Goal: Information Seeking & Learning: Learn about a topic

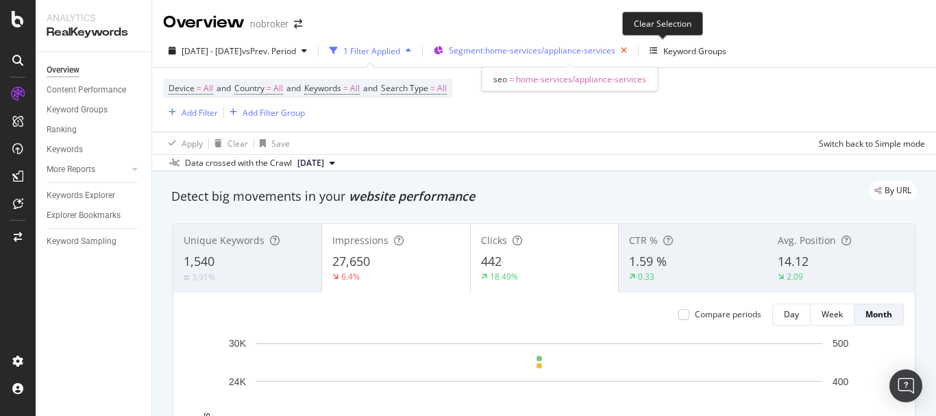
click at [632, 52] on icon "button" at bounding box center [623, 50] width 17 height 19
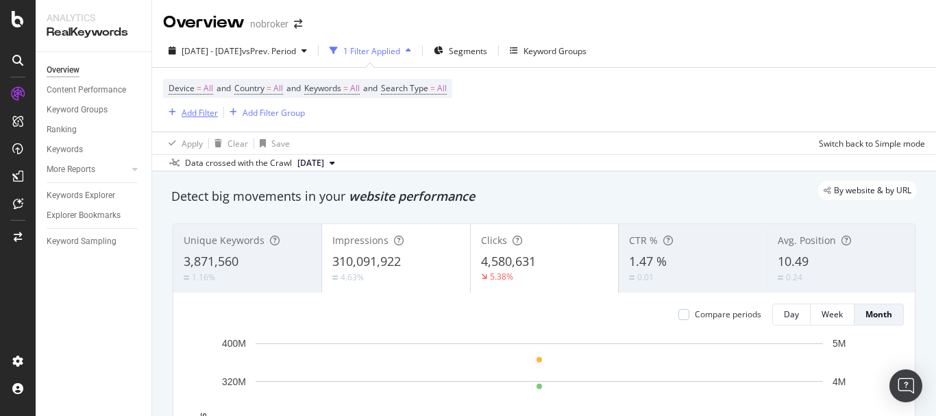
click at [196, 105] on div "Add Filter" at bounding box center [190, 112] width 55 height 15
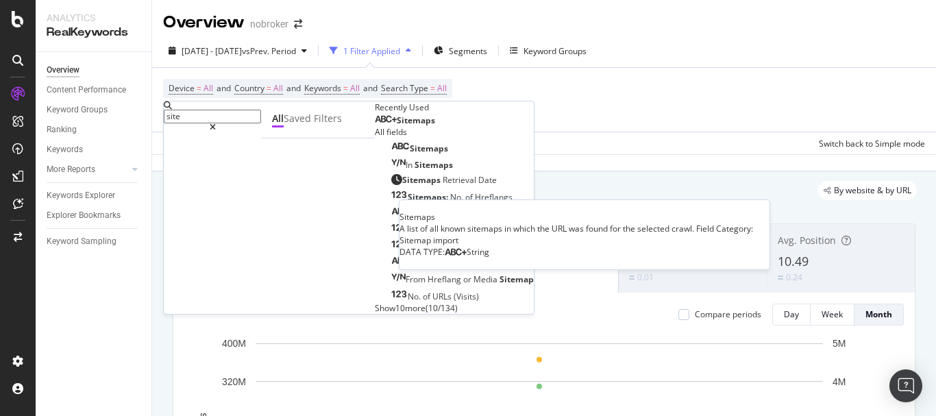
type input "site"
click at [375, 126] on div "Sitemaps" at bounding box center [405, 120] width 60 height 11
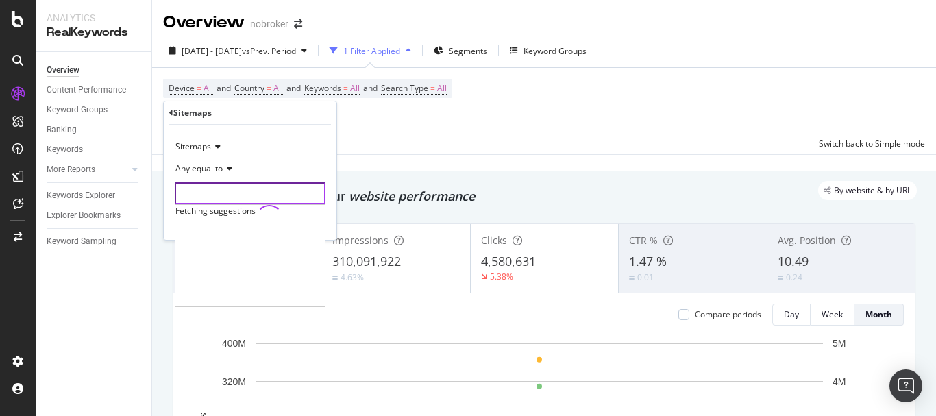
click at [249, 188] on input "text" at bounding box center [250, 193] width 151 height 22
paste input "id=packers-movers-queries.xml"
type input "id=packers-movers-queries.xml"
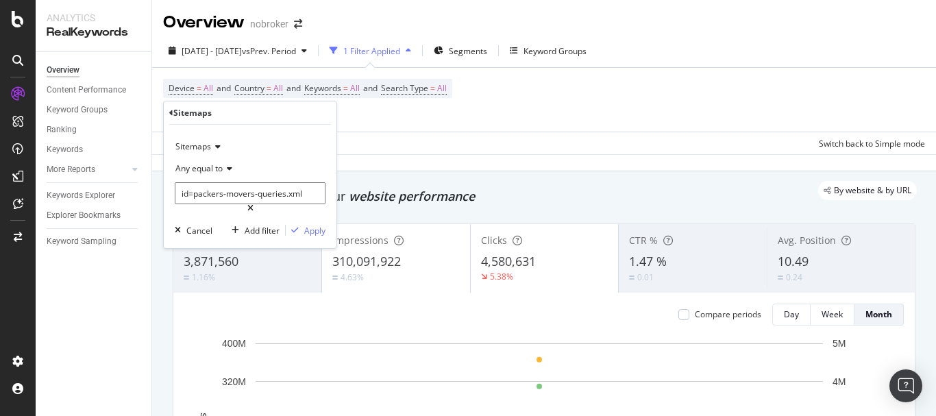
scroll to position [0, 0]
click at [329, 222] on div "Sitemaps Any equal to id=packers-movers-queries.xml id=packers-movers-queries.x…" at bounding box center [250, 186] width 173 height 123
click at [301, 226] on div "button" at bounding box center [295, 230] width 19 height 8
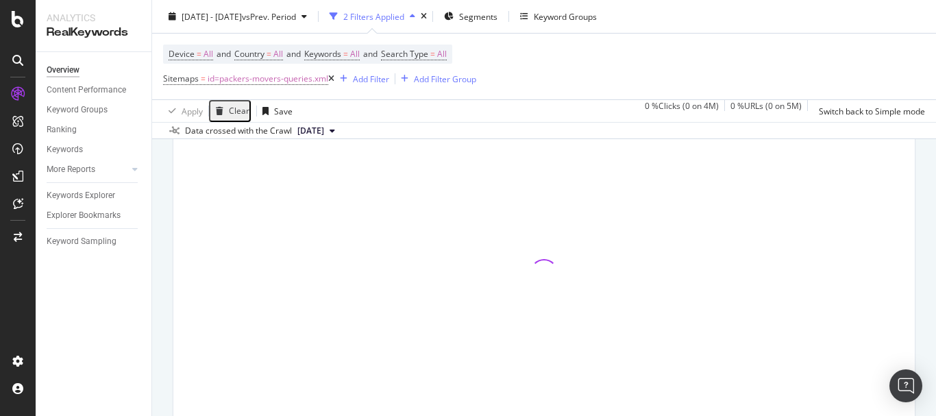
scroll to position [69, 0]
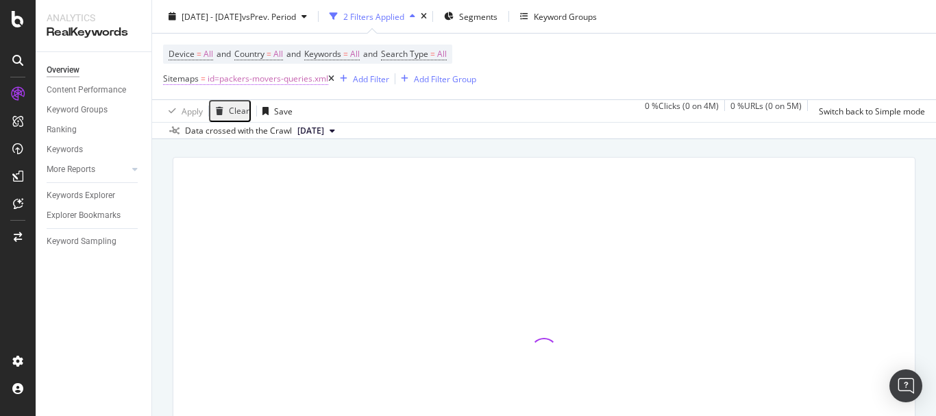
click at [273, 80] on span "id=packers-movers-queries.xml" at bounding box center [268, 78] width 121 height 19
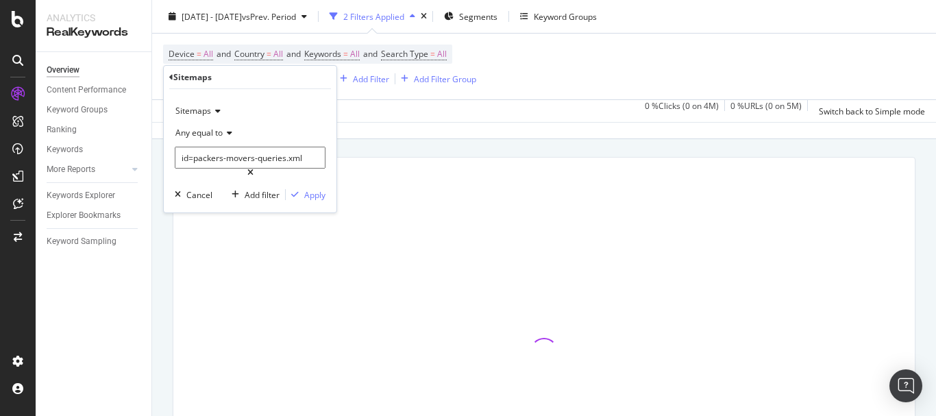
click at [427, 146] on div at bounding box center [543, 351] width 759 height 411
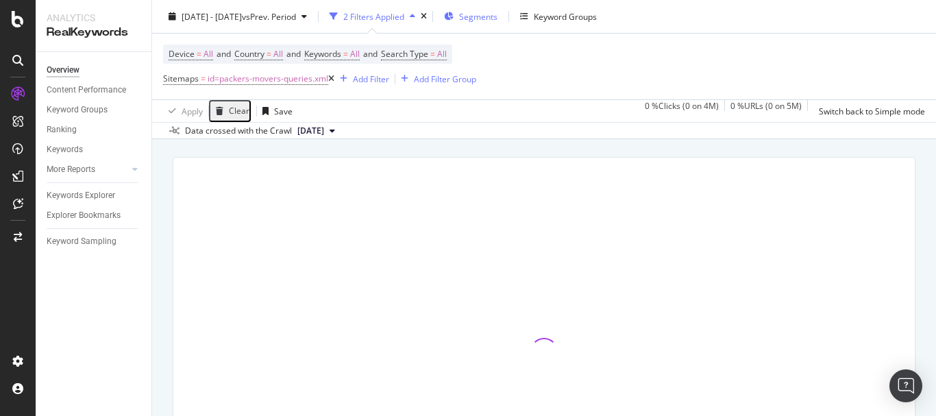
click at [495, 21] on div "Segments" at bounding box center [470, 16] width 53 height 21
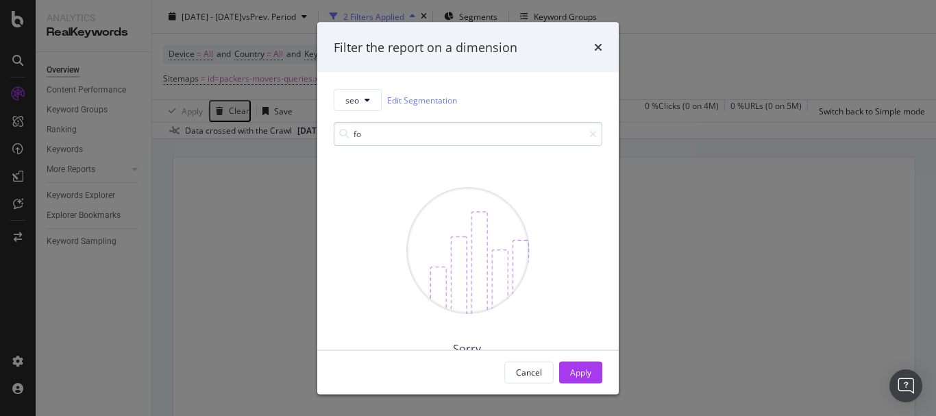
type input "f"
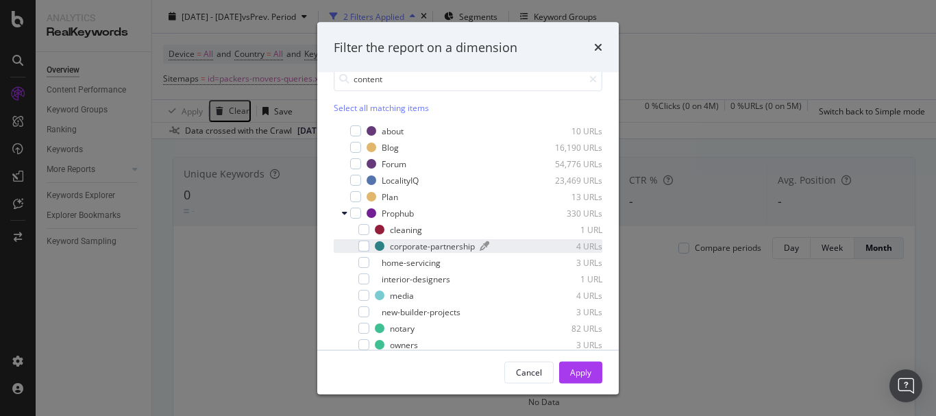
scroll to position [0, 0]
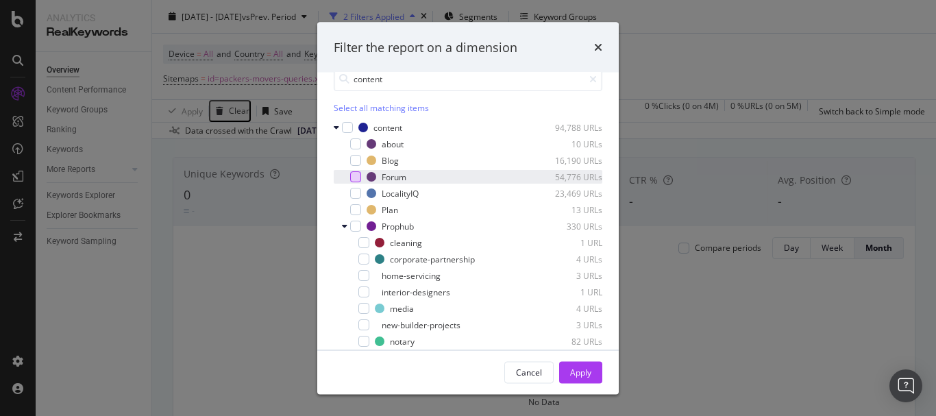
type input "content"
click at [356, 177] on div "modal" at bounding box center [355, 176] width 11 height 11
click at [584, 369] on div "Apply" at bounding box center [580, 372] width 21 height 12
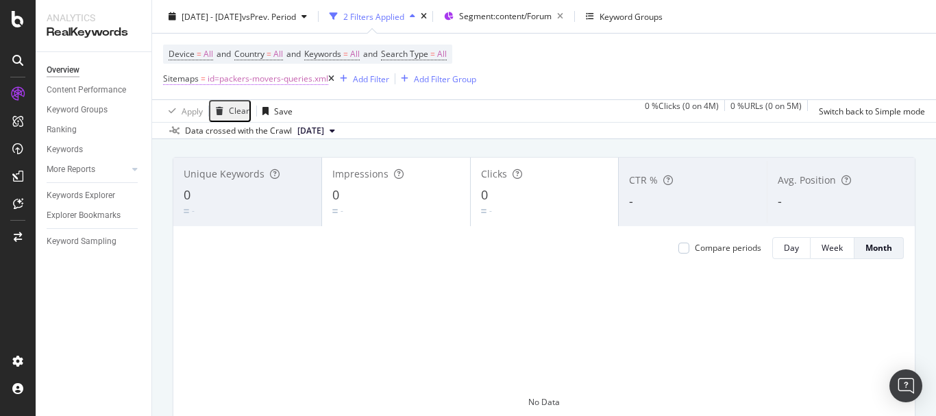
click at [220, 72] on span "id=packers-movers-queries.xml" at bounding box center [268, 78] width 121 height 19
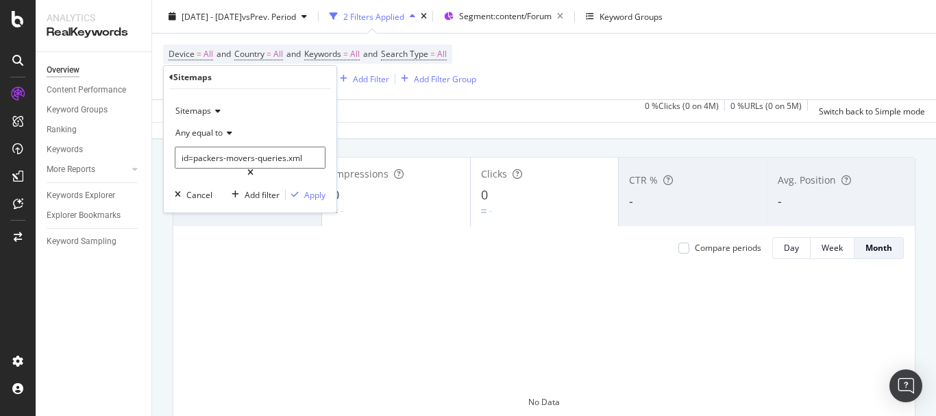
click at [208, 134] on span "Any equal to" at bounding box center [198, 133] width 47 height 12
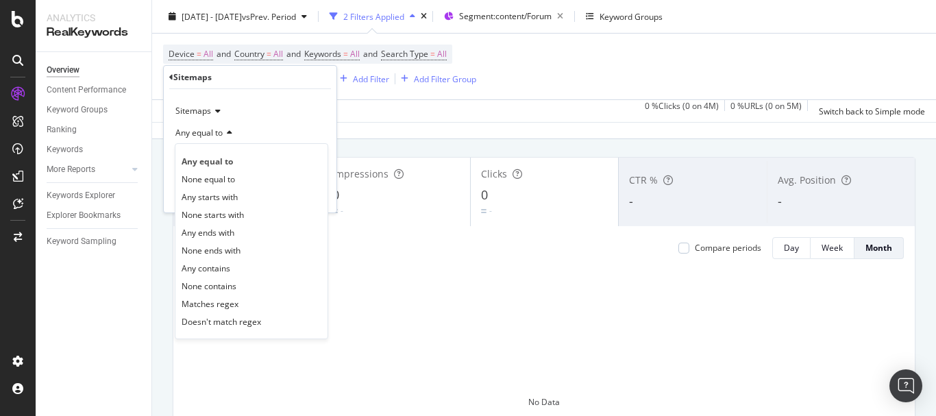
drag, startPoint x: 232, startPoint y: 306, endPoint x: 260, endPoint y: 282, distance: 36.5
click at [230, 306] on span "Matches regex" at bounding box center [210, 304] width 57 height 12
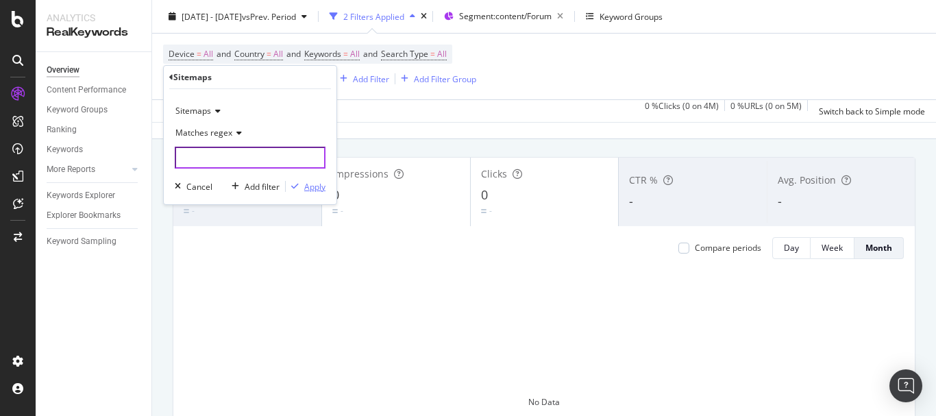
drag, startPoint x: 304, startPoint y: 182, endPoint x: 304, endPoint y: 158, distance: 23.3
click at [304, 158] on div "Sitemaps Matches regex Cancel Add filter Apply" at bounding box center [250, 146] width 173 height 115
click at [304, 158] on input "text" at bounding box center [250, 158] width 151 height 22
paste input "id=packers-movers-queries.xml"
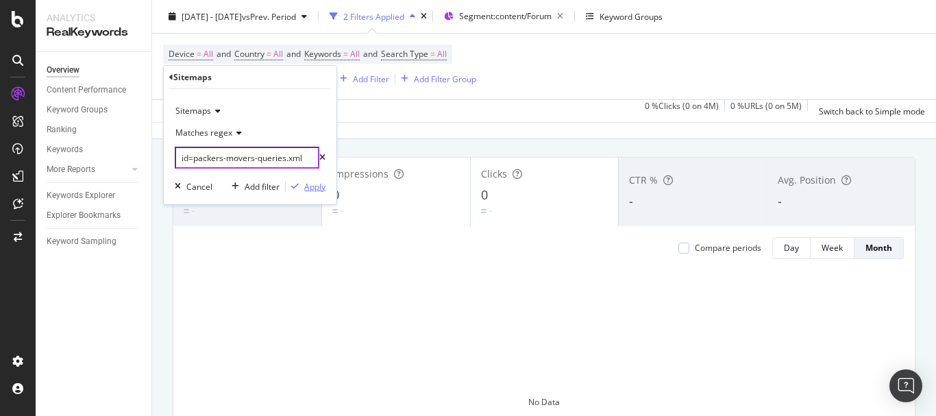
type input "id=packers-movers-queries.xml"
click at [312, 186] on div "Apply" at bounding box center [314, 187] width 21 height 12
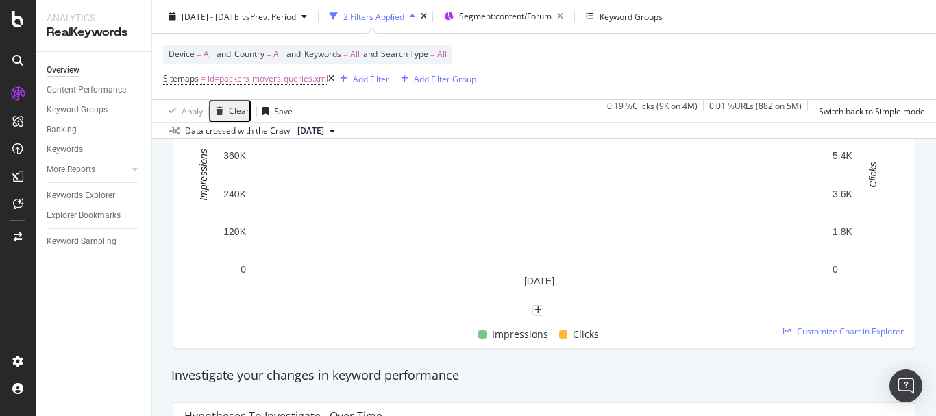
scroll to position [343, 0]
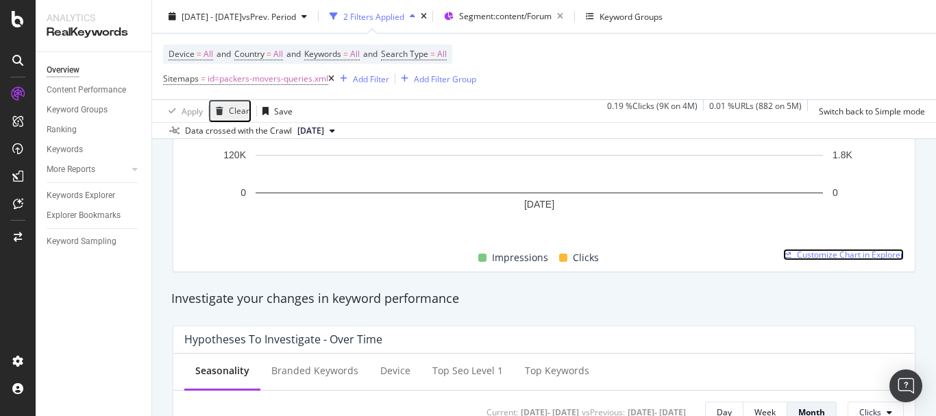
click at [805, 260] on span "Customize Chart in Explorer" at bounding box center [850, 255] width 107 height 12
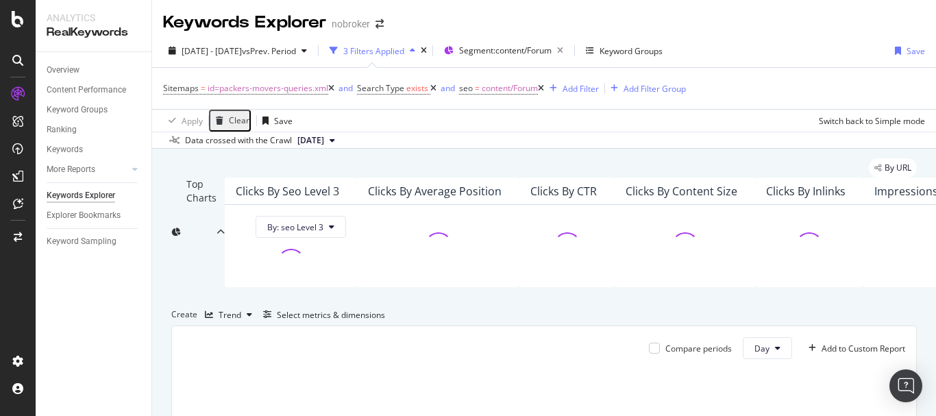
click at [436, 84] on icon at bounding box center [433, 88] width 6 height 8
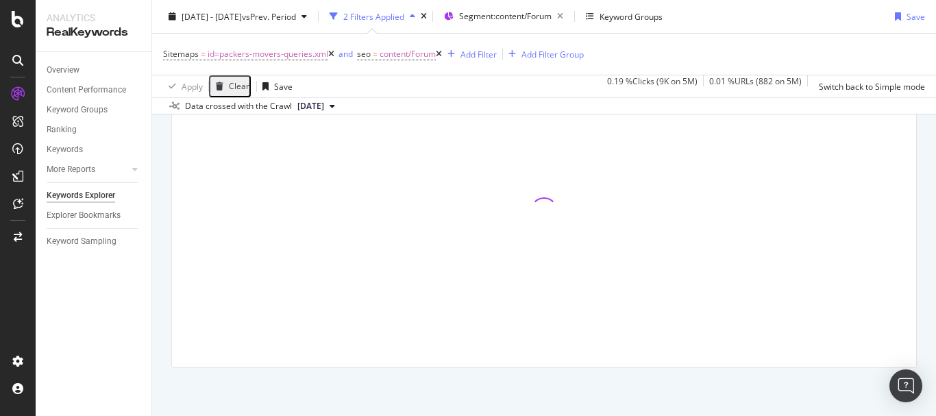
scroll to position [274, 0]
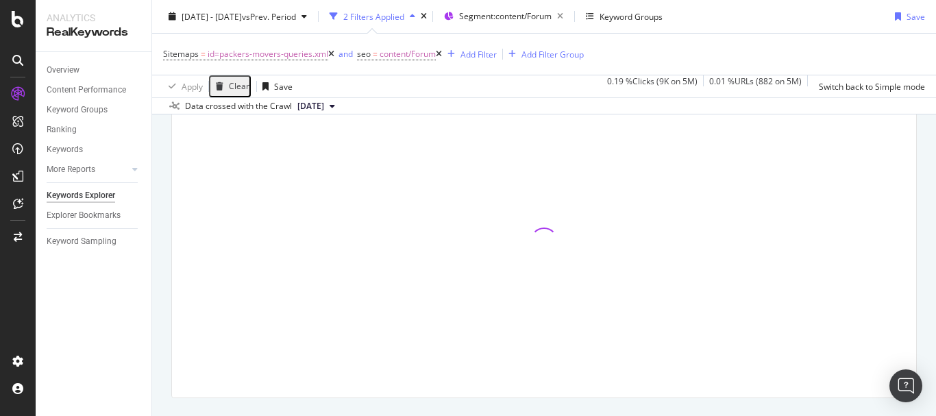
click at [758, 80] on span "Day" at bounding box center [761, 75] width 15 height 12
click at [763, 354] on span "Month" at bounding box center [755, 350] width 25 height 12
click at [385, 48] on div "Select metrics & dimensions" at bounding box center [321, 40] width 127 height 15
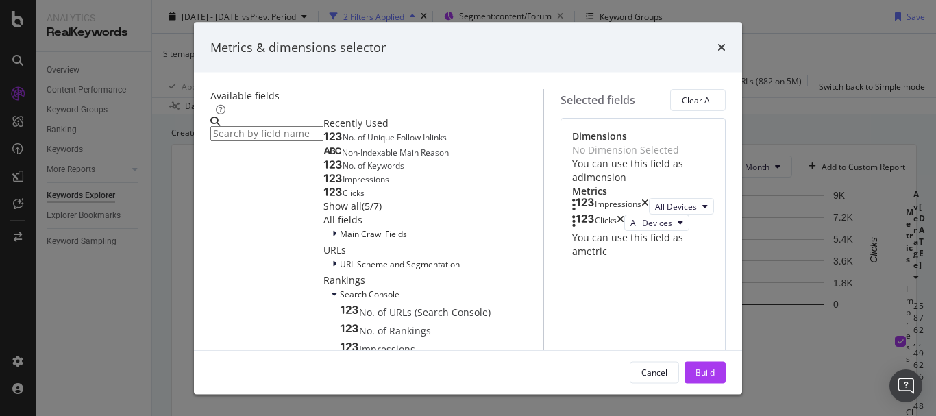
click at [343, 171] on span "No. of Keywords" at bounding box center [374, 166] width 62 height 12
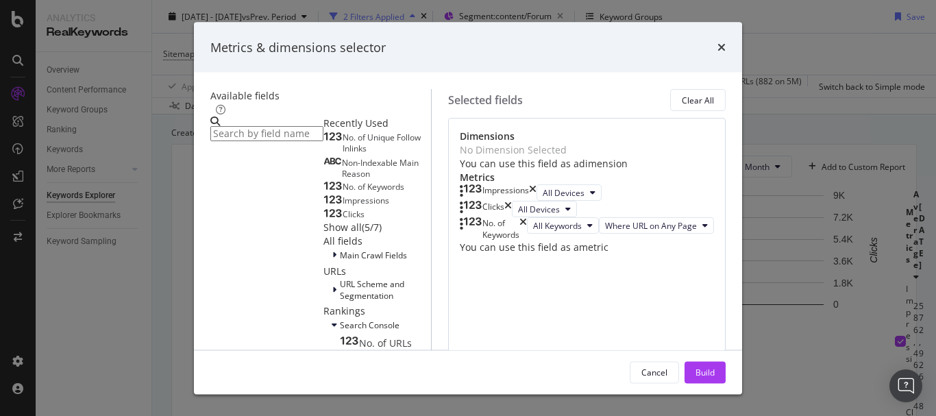
scroll to position [36, 0]
click at [286, 126] on input "modal" at bounding box center [266, 133] width 113 height 15
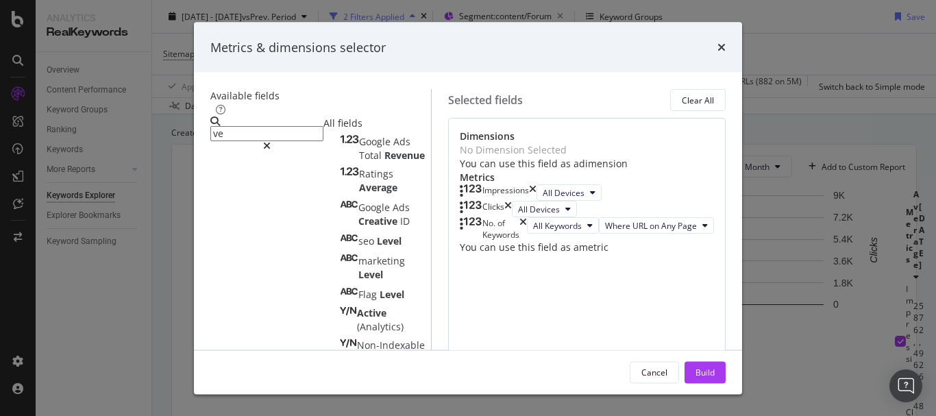
type input "v"
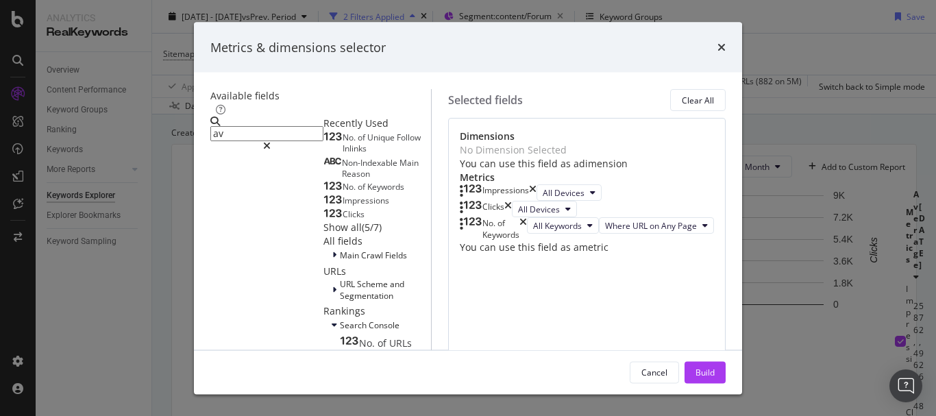
type input "ave"
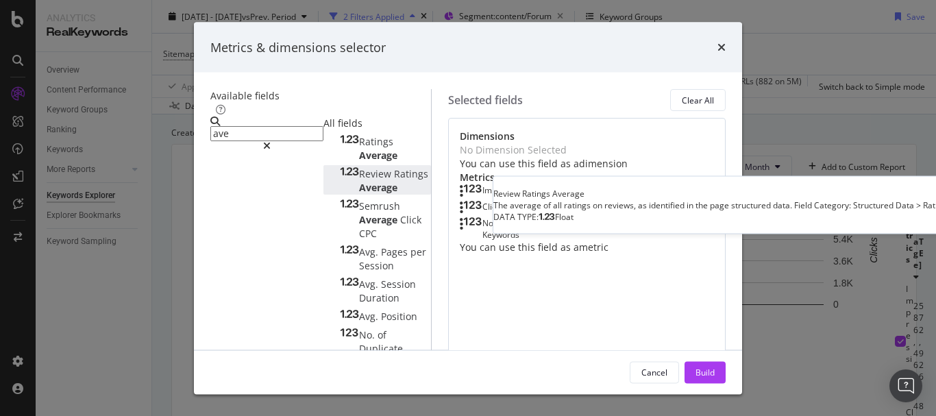
scroll to position [34, 0]
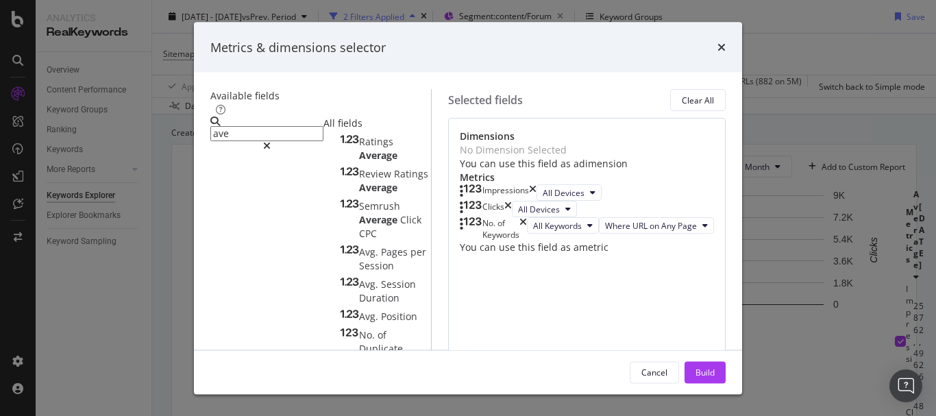
drag, startPoint x: 271, startPoint y: 130, endPoint x: 145, endPoint y: 123, distance: 126.2
click at [145, 123] on div "Metrics & dimensions selector Available fields ave All fields Ratings Average R…" at bounding box center [468, 208] width 936 height 416
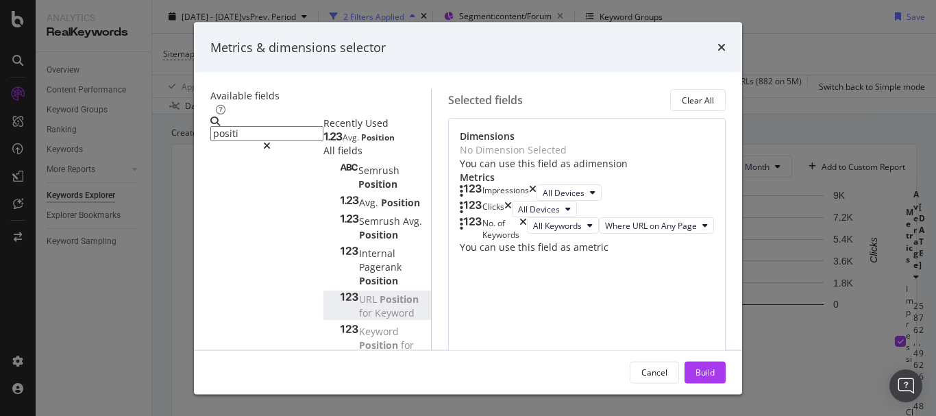
scroll to position [95, 0]
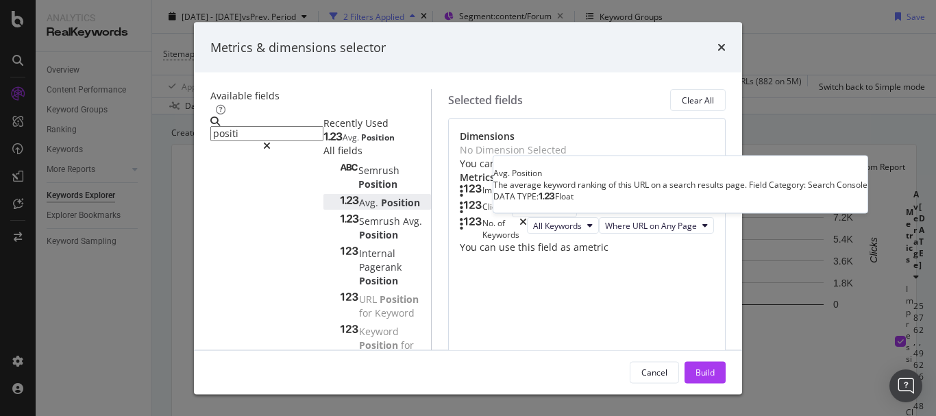
type input "positi"
click at [340, 196] on div "Avg. Position" at bounding box center [380, 203] width 80 height 14
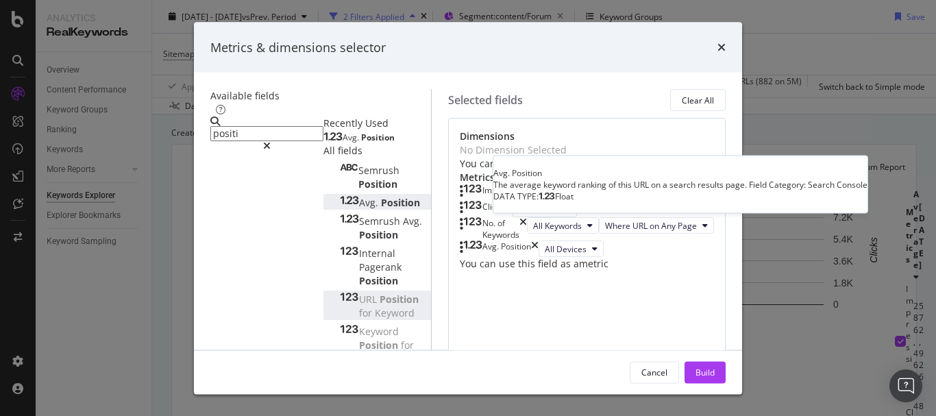
scroll to position [87, 0]
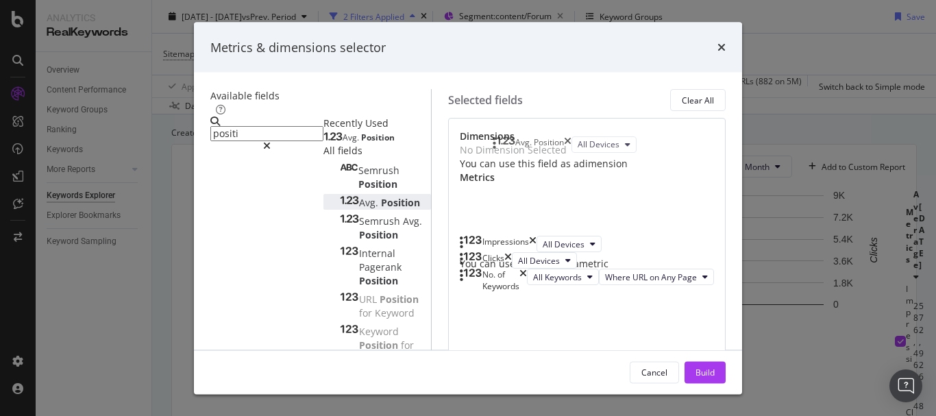
drag, startPoint x: 510, startPoint y: 294, endPoint x: 506, endPoint y: 144, distance: 150.1
click at [506, 144] on body "Analytics RealKeywords Overview Content Performance Keyword Groups Ranking Keyw…" at bounding box center [468, 208] width 936 height 416
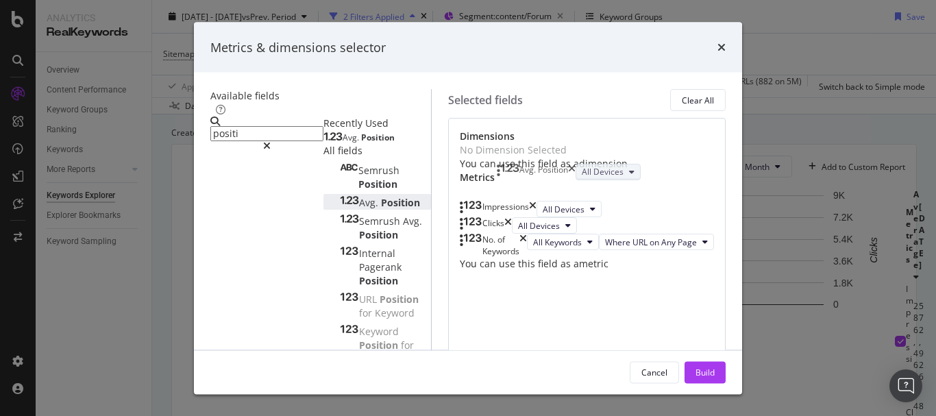
scroll to position [53, 0]
click at [715, 377] on div "Build" at bounding box center [704, 372] width 19 height 12
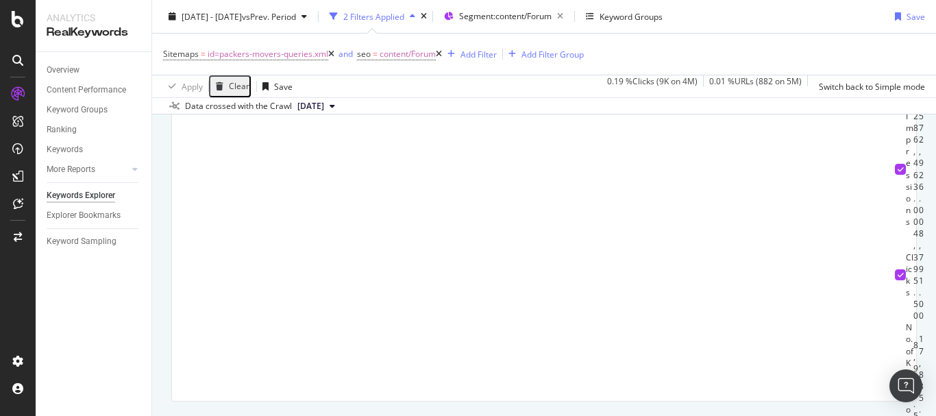
drag, startPoint x: 605, startPoint y: 185, endPoint x: 367, endPoint y: 185, distance: 238.5
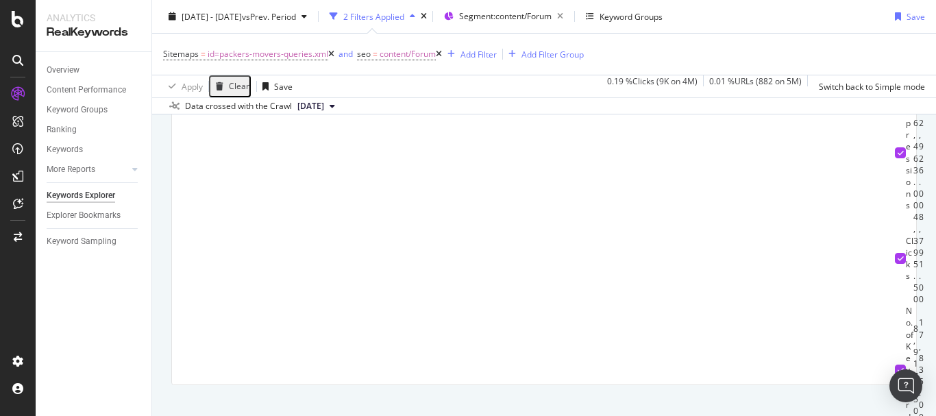
click at [919, 71] on div "11.73" at bounding box center [922, 41] width 6 height 59
copy div "11.73"
click at [919, 211] on div "572,926.00" at bounding box center [922, 152] width 6 height 117
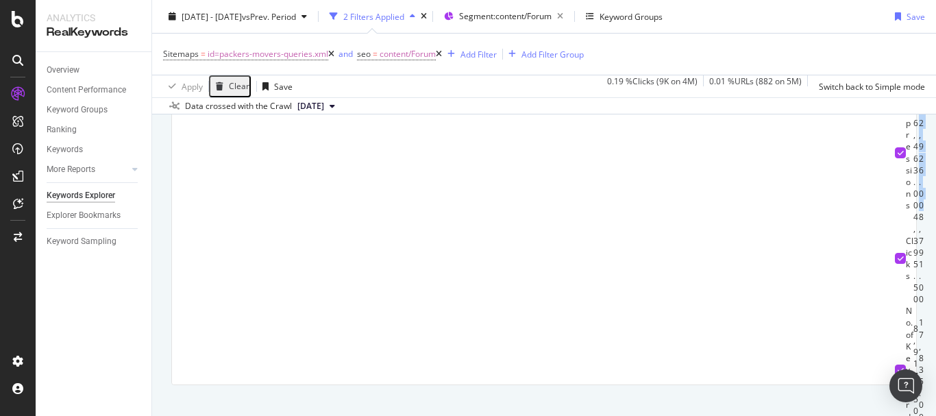
copy div "572,926.00"
click at [919, 298] on div "8,791.00" at bounding box center [922, 258] width 6 height 94
copy div "8,791.00"
click at [919, 337] on div "17,835.00" at bounding box center [922, 370] width 6 height 106
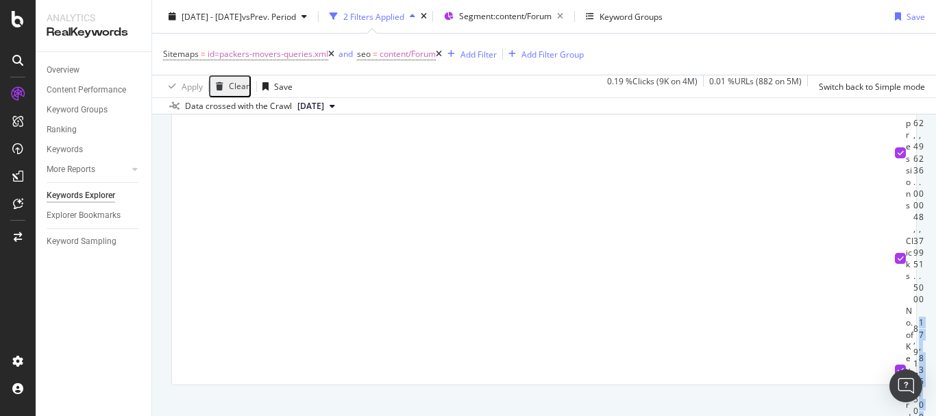
click at [919, 337] on div "17,835.00" at bounding box center [922, 370] width 6 height 106
copy div "17,835.00"
click at [279, 58] on span "id=packers-movers-queries.xml" at bounding box center [268, 54] width 121 height 19
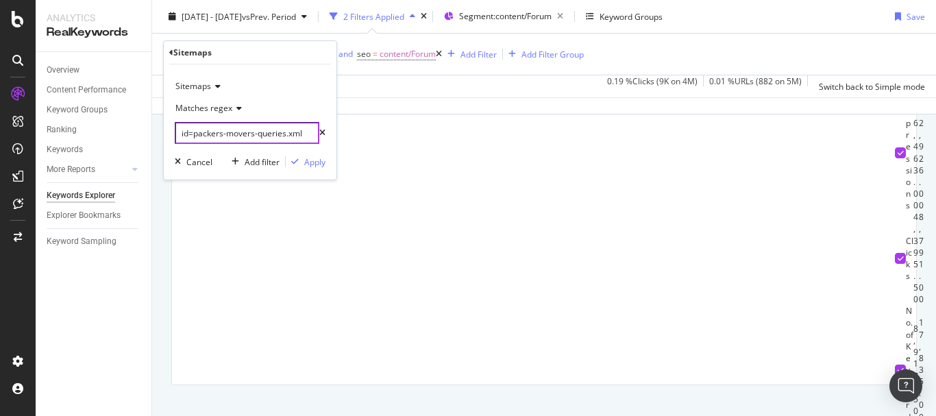
click at [273, 135] on input "id=packers-movers-queries.xml" at bounding box center [247, 133] width 145 height 22
paste input "inting"
type input "id=painting.xml"
click at [314, 159] on div "Apply" at bounding box center [314, 162] width 21 height 12
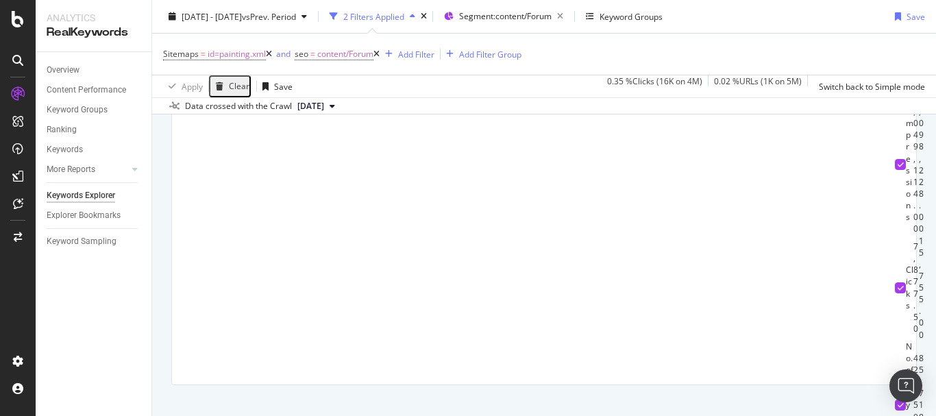
scroll to position [0, 86]
click at [919, 71] on div "11.47" at bounding box center [922, 41] width 6 height 59
copy div "11.47"
click at [919, 235] on div "2,098,228.00" at bounding box center [922, 164] width 6 height 141
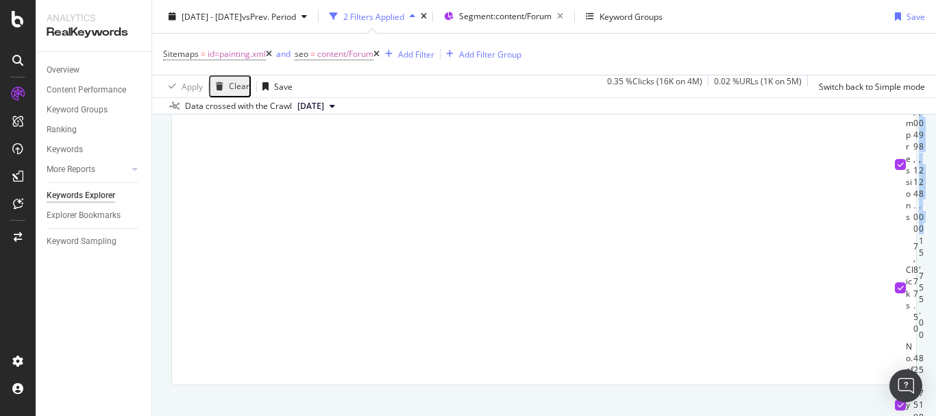
click at [919, 235] on div "2,098,228.00" at bounding box center [922, 164] width 6 height 141
copy div "2,098,228.00"
click at [919, 303] on div "15,755.00" at bounding box center [922, 288] width 6 height 106
copy div "15,755.00"
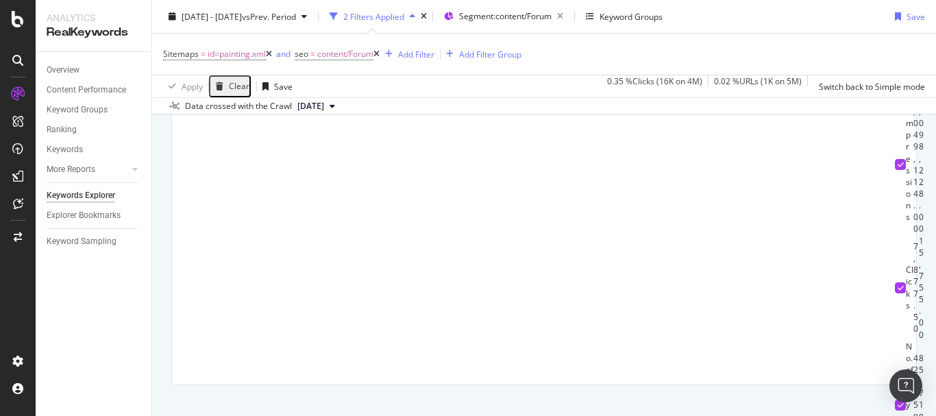
click at [919, 352] on div "85,718.00" at bounding box center [922, 405] width 6 height 106
copy div "85,718.00"
click at [238, 53] on span "id=painting.xml" at bounding box center [237, 54] width 58 height 19
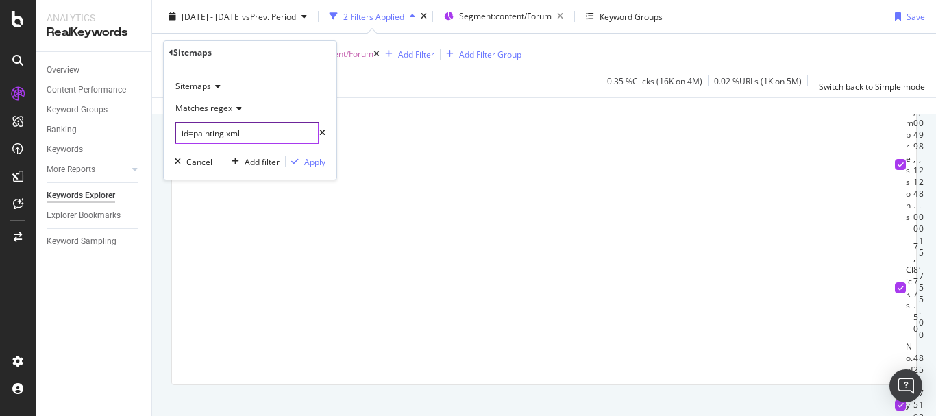
click at [265, 134] on input "id=painting.xml" at bounding box center [247, 133] width 145 height 22
paste input "clean"
type input "id=cleaning.xml"
click at [310, 163] on div "Apply" at bounding box center [314, 162] width 21 height 12
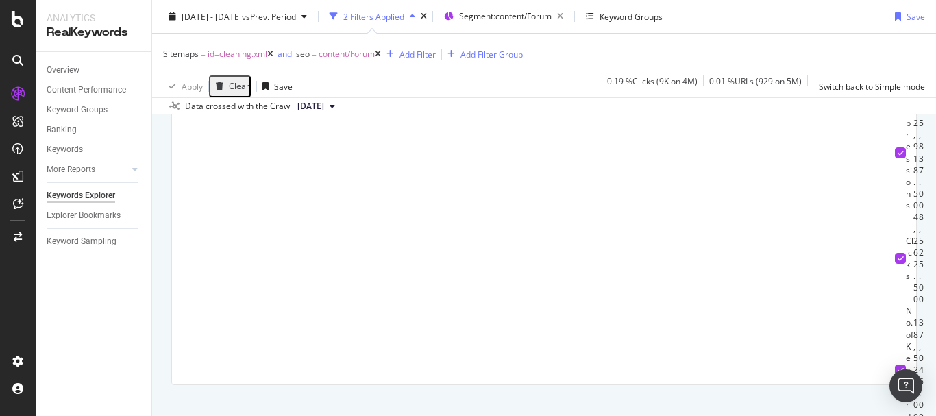
scroll to position [0, 86]
click at [919, 71] on div "13.08" at bounding box center [922, 41] width 6 height 59
copy div "13.08"
click at [919, 211] on div "925,837.00" at bounding box center [922, 152] width 6 height 117
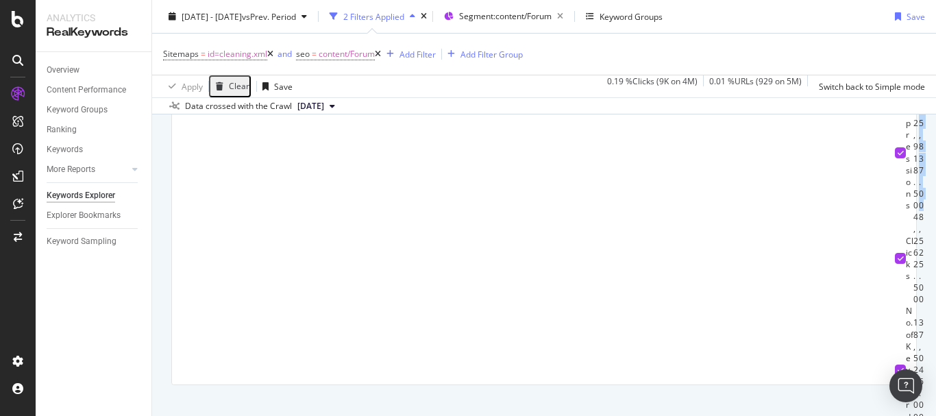
click at [919, 211] on div "925,837.00" at bounding box center [922, 152] width 6 height 117
copy div "925,837.00"
click at [919, 305] on div "8,525.00" at bounding box center [922, 258] width 6 height 94
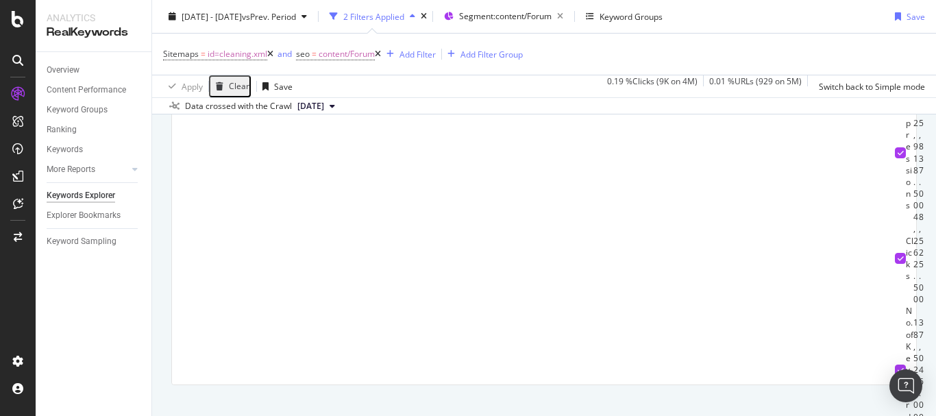
click at [919, 334] on div "37,046.00" at bounding box center [922, 370] width 6 height 106
click at [262, 52] on span "id=cleaning.xml" at bounding box center [238, 54] width 60 height 19
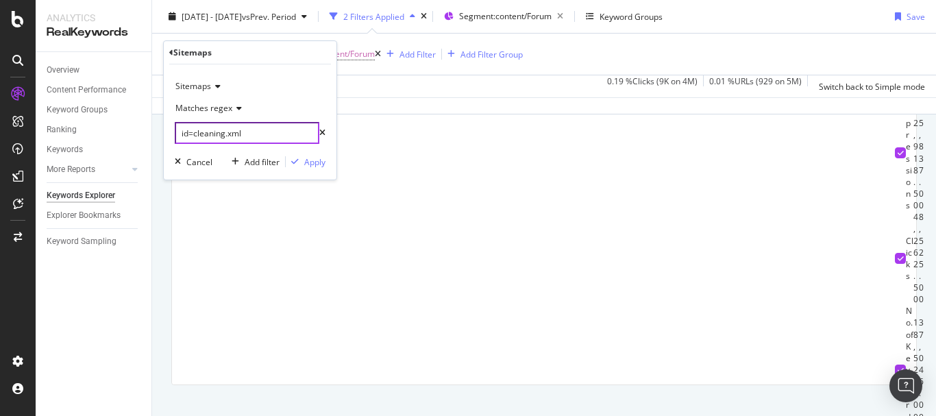
click at [257, 132] on input "id=cleaning.xml" at bounding box center [247, 133] width 145 height 22
paste input "?id=ac-repair-servic"
click at [183, 136] on input "?id=ac-repair-servicing.xml" at bounding box center [247, 133] width 145 height 22
type input "id=ac-repair-servicing.xml"
click at [300, 164] on div "button" at bounding box center [295, 162] width 19 height 8
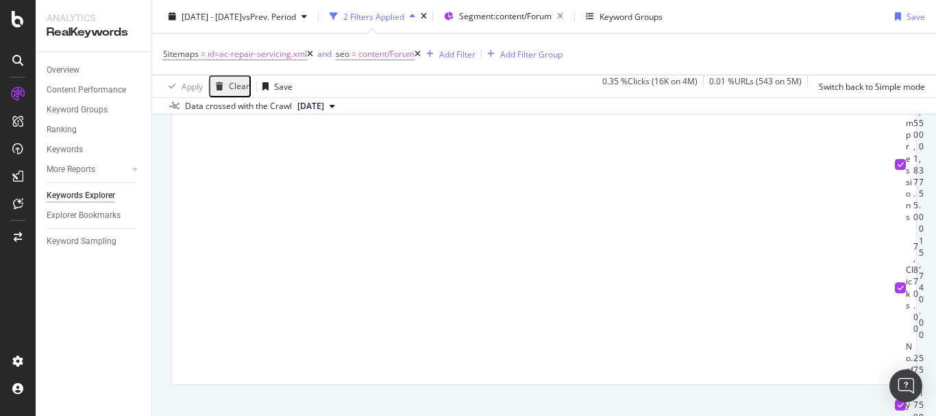
scroll to position [0, 86]
click at [919, 64] on div "8.45" at bounding box center [922, 40] width 6 height 47
click at [919, 235] on div "1,500,375.00" at bounding box center [922, 164] width 6 height 141
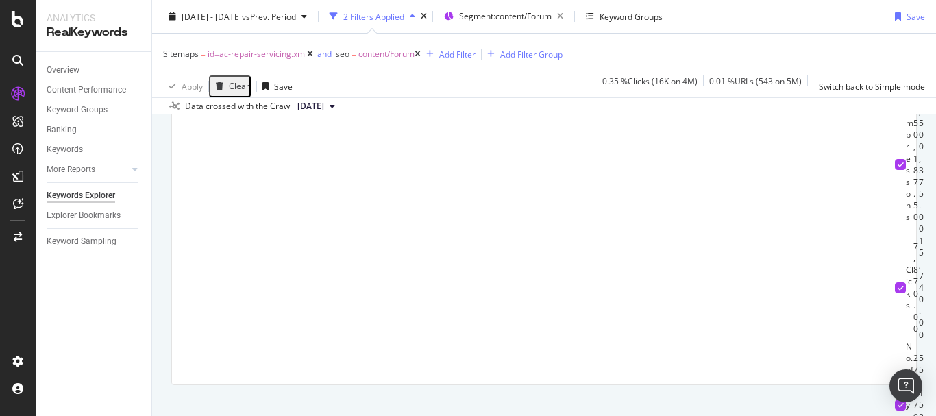
click at [919, 299] on div "15,740.00" at bounding box center [922, 288] width 6 height 106
click at [919, 235] on div "1,500,375.00" at bounding box center [922, 164] width 6 height 141
click at [919, 296] on td "15,740.00" at bounding box center [922, 288] width 6 height 106
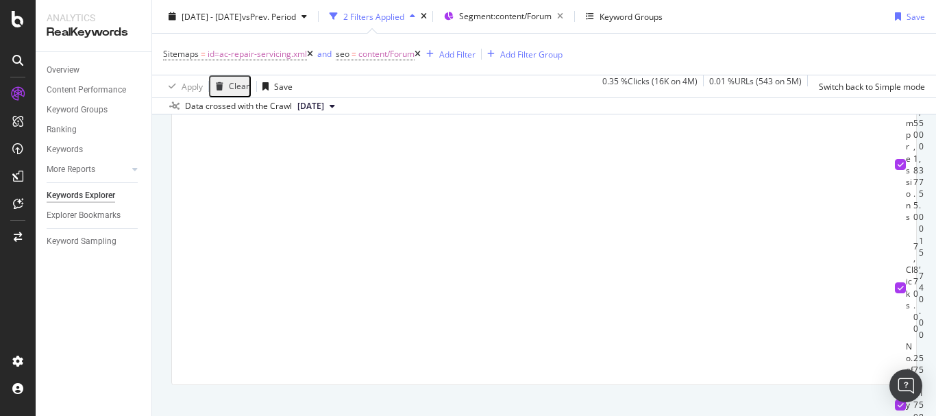
click at [919, 352] on div "55,158.00" at bounding box center [922, 405] width 6 height 106
click at [249, 56] on span "id=ac-repair-servicing.xml" at bounding box center [257, 54] width 99 height 19
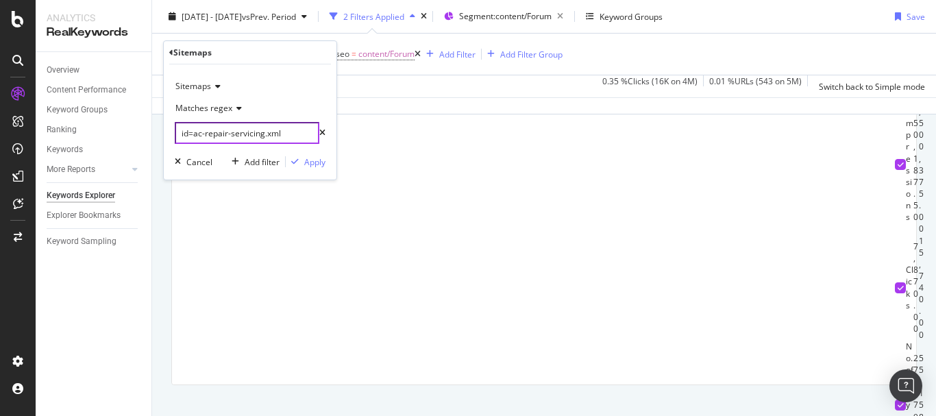
click at [239, 134] on input "id=ac-repair-servicing.xml" at bounding box center [247, 133] width 145 height 22
paste input "plumb"
type input "id=plumbing.xml"
click at [302, 159] on div "button" at bounding box center [295, 162] width 19 height 8
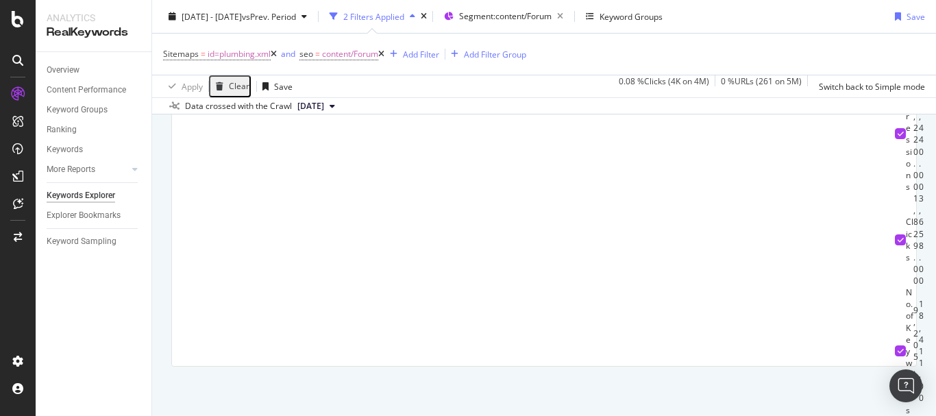
scroll to position [0, 86]
click at [919, 52] on div "15.19" at bounding box center [922, 22] width 6 height 59
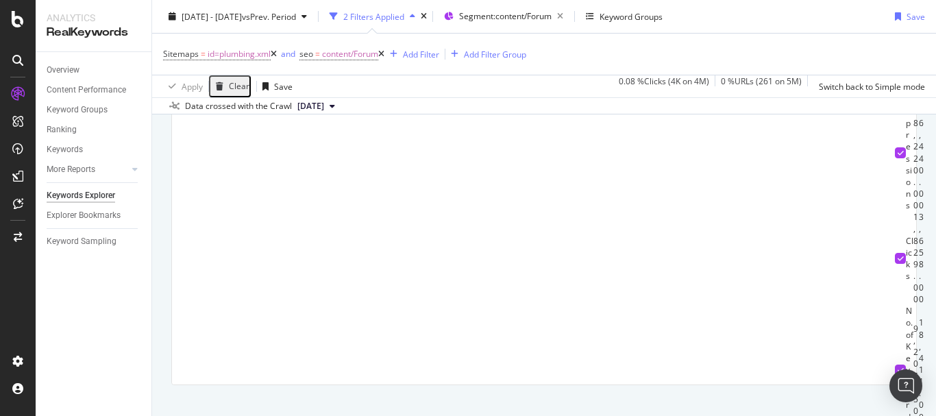
click at [919, 211] on div "416,440.00" at bounding box center [922, 152] width 6 height 117
click at [919, 302] on div "3,658.00" at bounding box center [922, 258] width 6 height 94
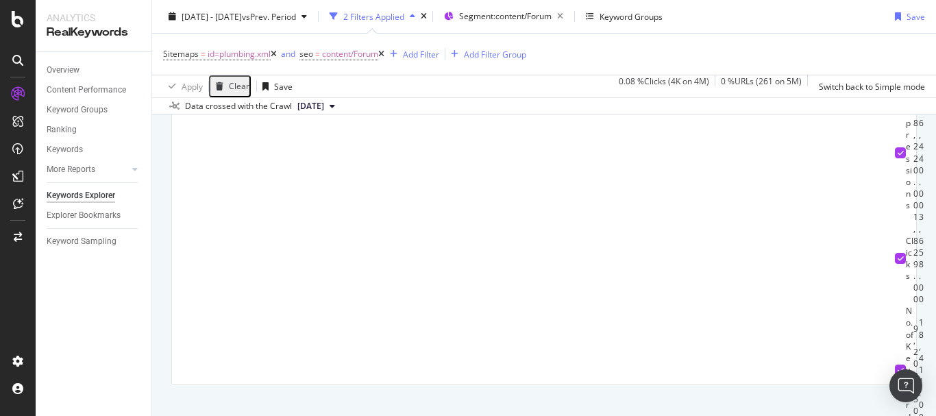
click at [919, 335] on div "18,411.00" at bounding box center [922, 370] width 6 height 106
click at [253, 53] on span "id=plumbing.xml" at bounding box center [239, 54] width 63 height 19
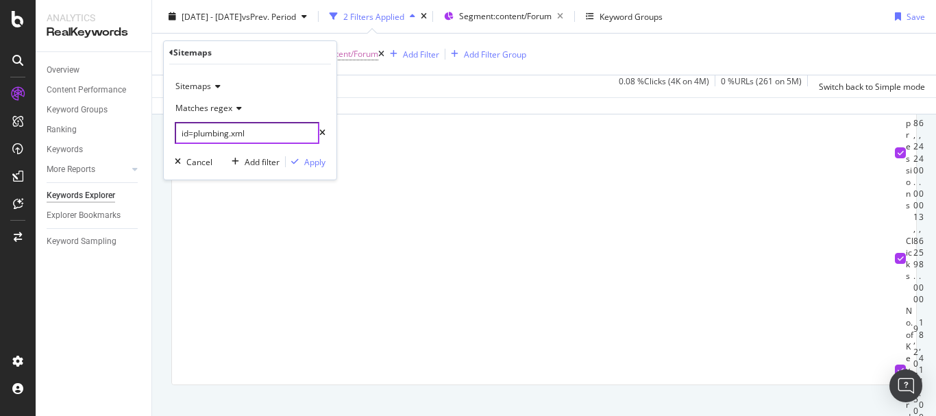
click at [228, 138] on input "id=plumbing.xml" at bounding box center [247, 133] width 145 height 22
paste input "electrician"
type input "id=electrician.xml"
click at [319, 157] on div "Apply" at bounding box center [314, 162] width 21 height 12
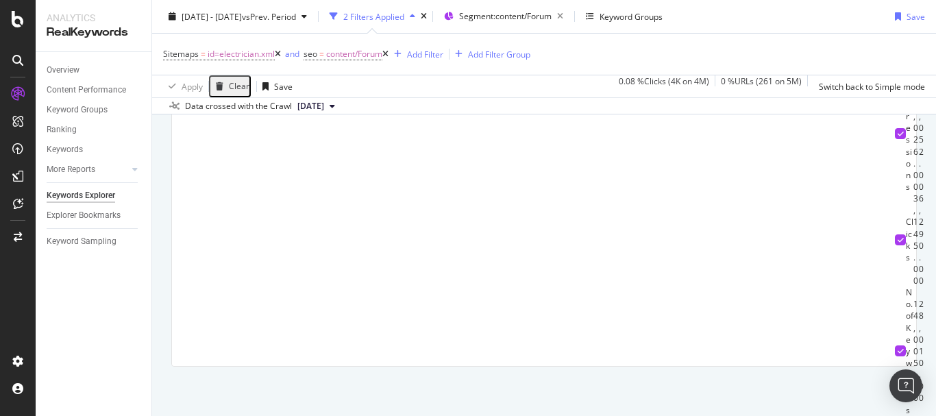
scroll to position [0, 86]
click at [919, 52] on div "11.59" at bounding box center [922, 22] width 6 height 59
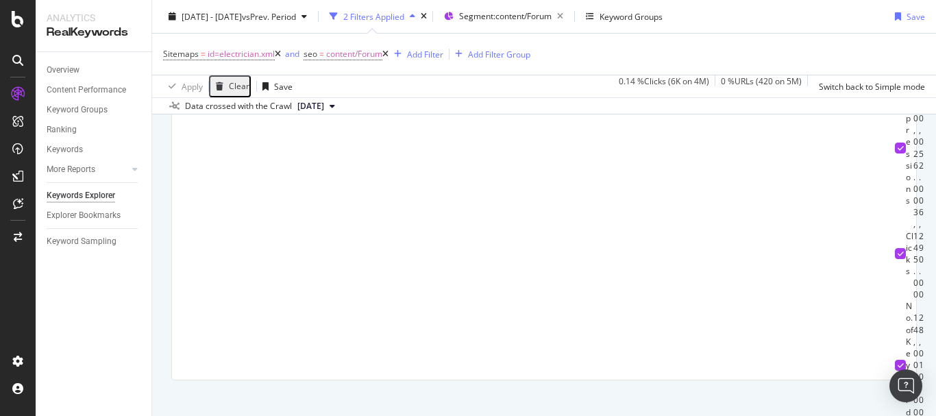
click at [919, 66] on div "11.59" at bounding box center [922, 36] width 6 height 59
click at [919, 211] on div "640,052.00" at bounding box center [922, 152] width 6 height 117
click at [919, 294] on td "6,290.00" at bounding box center [922, 258] width 6 height 94
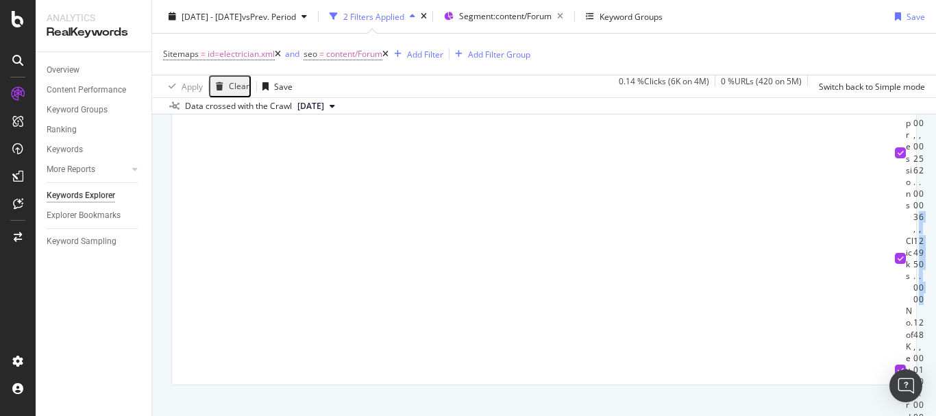
click at [919, 294] on td "6,290.00" at bounding box center [922, 258] width 6 height 94
click at [919, 335] on div "28,010.00" at bounding box center [922, 370] width 6 height 106
click at [919, 71] on div "11.59" at bounding box center [922, 41] width 6 height 59
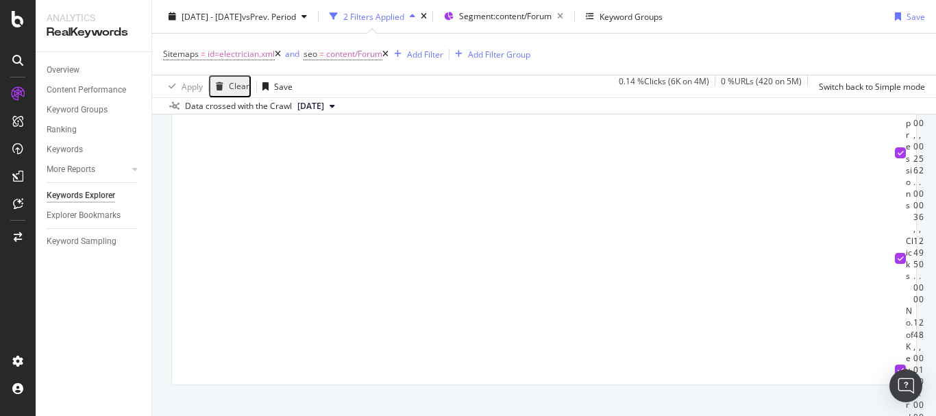
click at [919, 211] on div "640,052.00" at bounding box center [922, 152] width 6 height 117
click at [919, 302] on div "6,290.00" at bounding box center [922, 258] width 6 height 94
click at [919, 330] on td "28,010.00" at bounding box center [922, 370] width 6 height 130
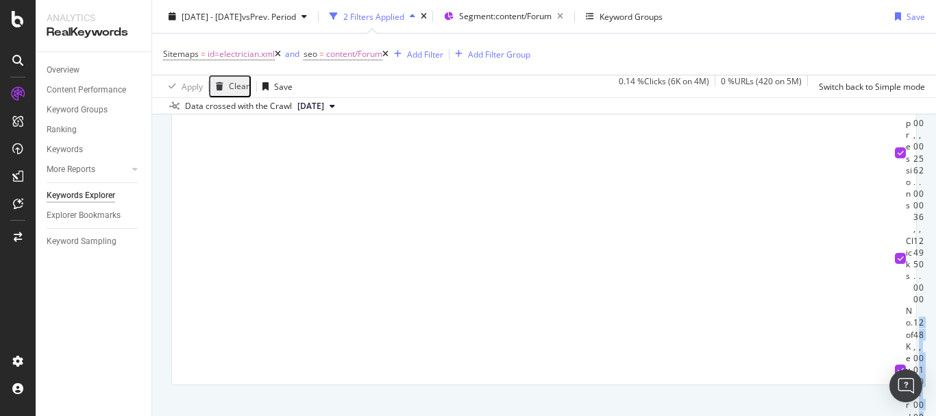
click at [919, 330] on td "28,010.00" at bounding box center [922, 370] width 6 height 130
click at [247, 56] on span "id=electrician.xml" at bounding box center [241, 54] width 67 height 19
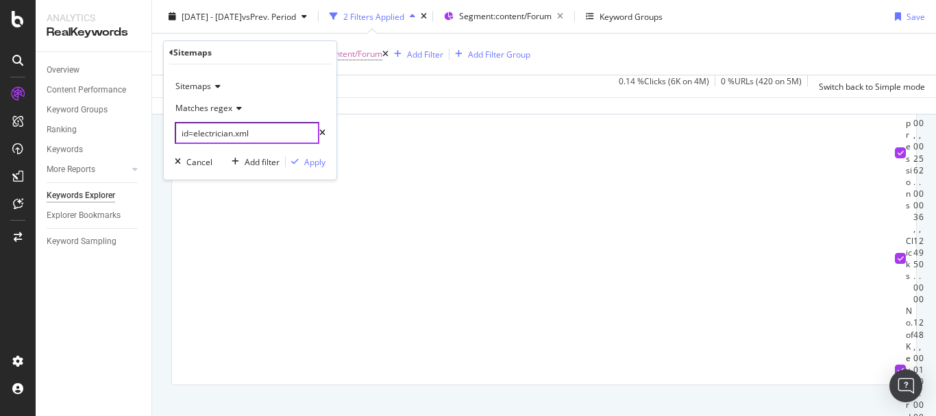
click at [262, 126] on input "id=electrician.xml" at bounding box center [247, 133] width 145 height 22
paste input "carpentry"
type input "id=carpentry.xml"
click at [317, 162] on div "Apply" at bounding box center [314, 162] width 21 height 12
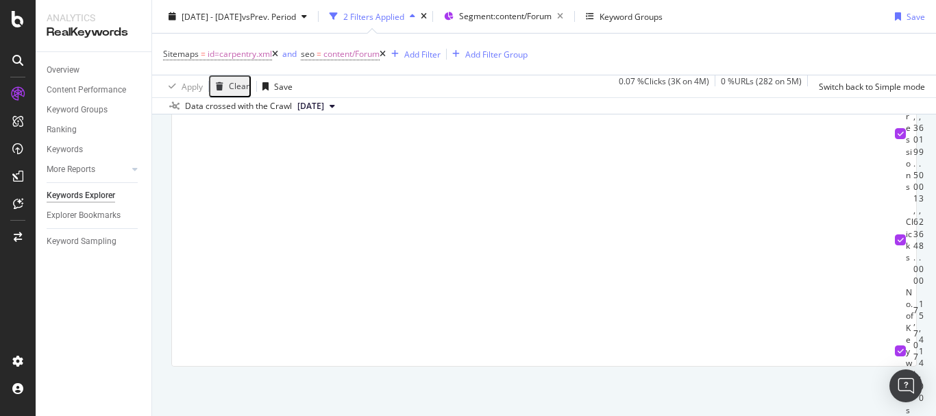
scroll to position [0, 86]
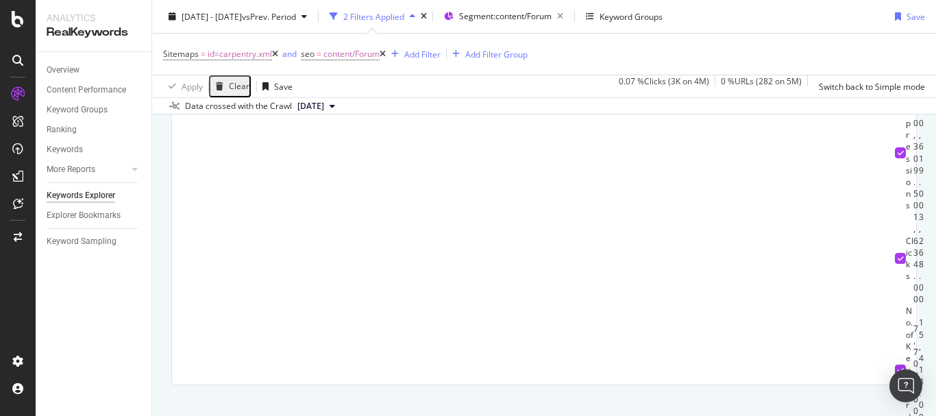
click at [919, 71] on div "15.40" at bounding box center [922, 41] width 6 height 59
click at [919, 211] on div "260,619.00" at bounding box center [922, 152] width 6 height 117
click at [919, 305] on div "3,268.00" at bounding box center [922, 258] width 6 height 94
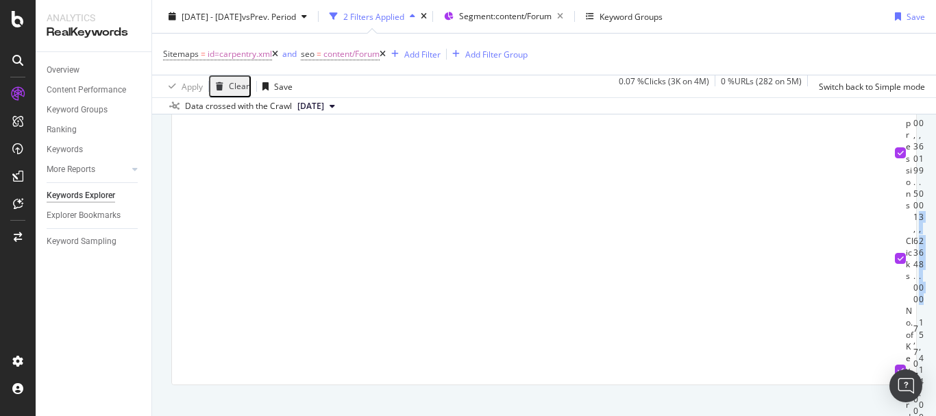
click at [919, 305] on div "3,268.00" at bounding box center [922, 258] width 6 height 94
click at [919, 332] on div "15,414.00" at bounding box center [922, 370] width 6 height 106
click at [230, 49] on span "id=carpentry.xml" at bounding box center [240, 54] width 64 height 19
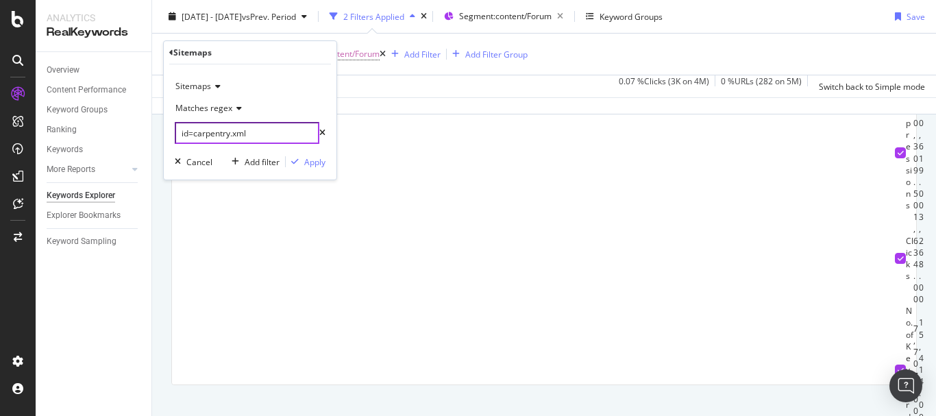
click at [252, 128] on input "id=carpentry.xml" at bounding box center [247, 133] width 145 height 22
paste input "housing-loan"
type input "id=housing-loan.xml"
click at [310, 162] on div "Apply" at bounding box center [314, 162] width 21 height 12
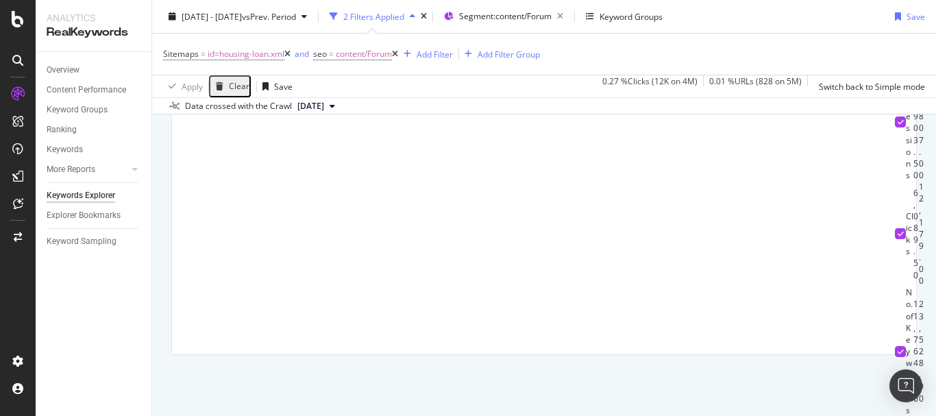
scroll to position [0, 86]
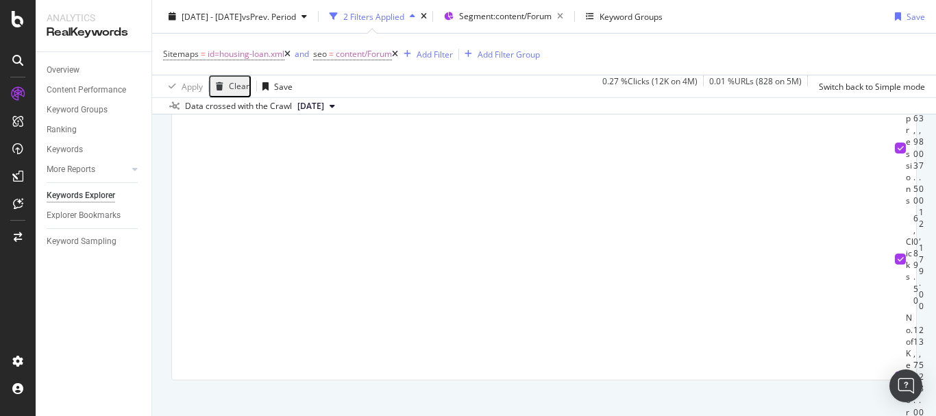
click at [919, 66] on div "21.33" at bounding box center [922, 36] width 6 height 59
click at [919, 211] on div "573,807.00" at bounding box center [922, 152] width 6 height 117
click at [919, 299] on div "12,179.00" at bounding box center [922, 264] width 6 height 106
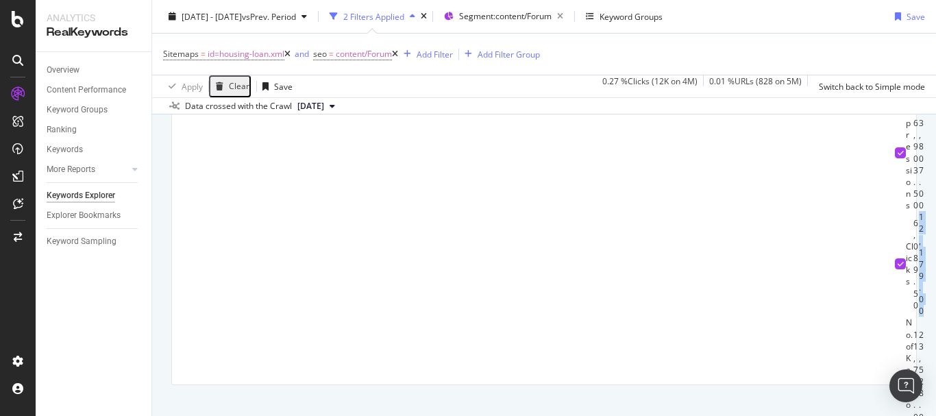
click at [919, 299] on div "12,179.00" at bounding box center [922, 264] width 6 height 106
click at [919, 337] on div "23,528.00" at bounding box center [922, 382] width 6 height 106
click at [215, 57] on span "id=housing-loan.xml" at bounding box center [246, 54] width 77 height 19
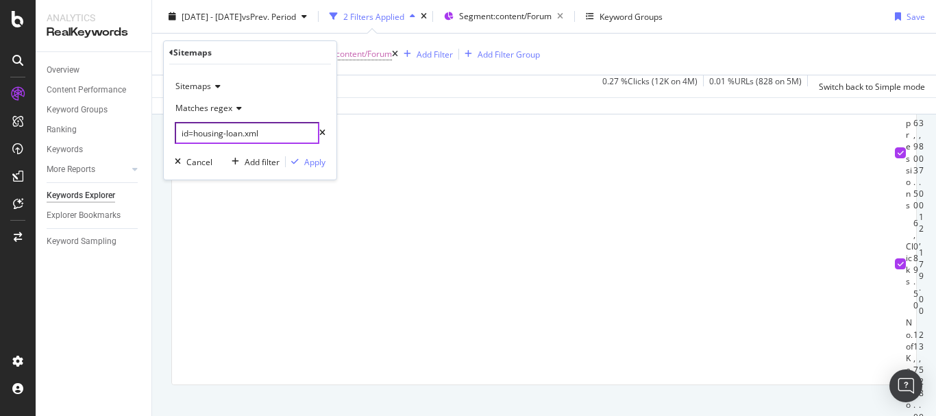
click at [248, 129] on input "id=housing-loan.xml" at bounding box center [247, 133] width 145 height 22
paste input "personal"
type input "id=personal-loan.xml"
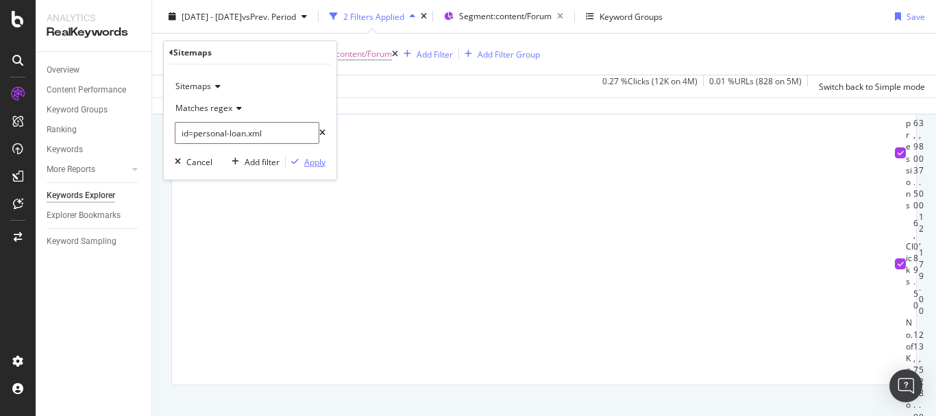
click at [302, 158] on div "button" at bounding box center [295, 162] width 19 height 8
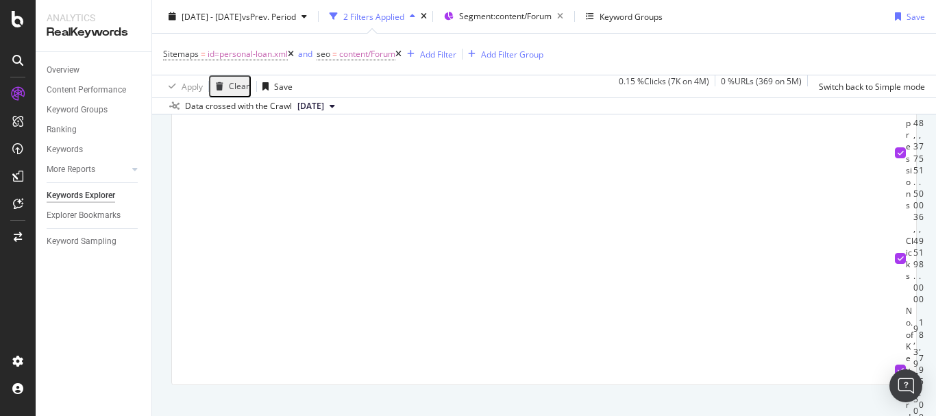
scroll to position [0, 86]
click at [919, 71] on div "18.75" at bounding box center [922, 41] width 6 height 59
click at [919, 211] on div "488,751.00" at bounding box center [922, 152] width 6 height 117
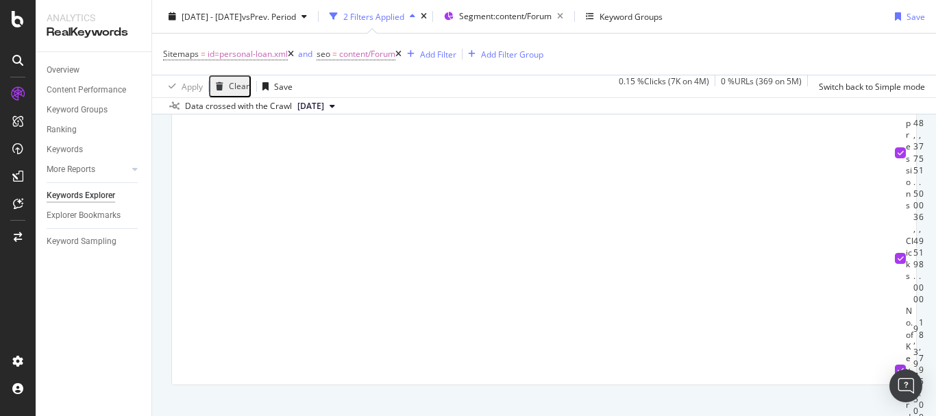
click at [919, 303] on div "6,918.00" at bounding box center [922, 258] width 6 height 94
click at [919, 340] on div "18,795.00" at bounding box center [922, 370] width 6 height 106
